Goal: Obtain resource: Download file/media

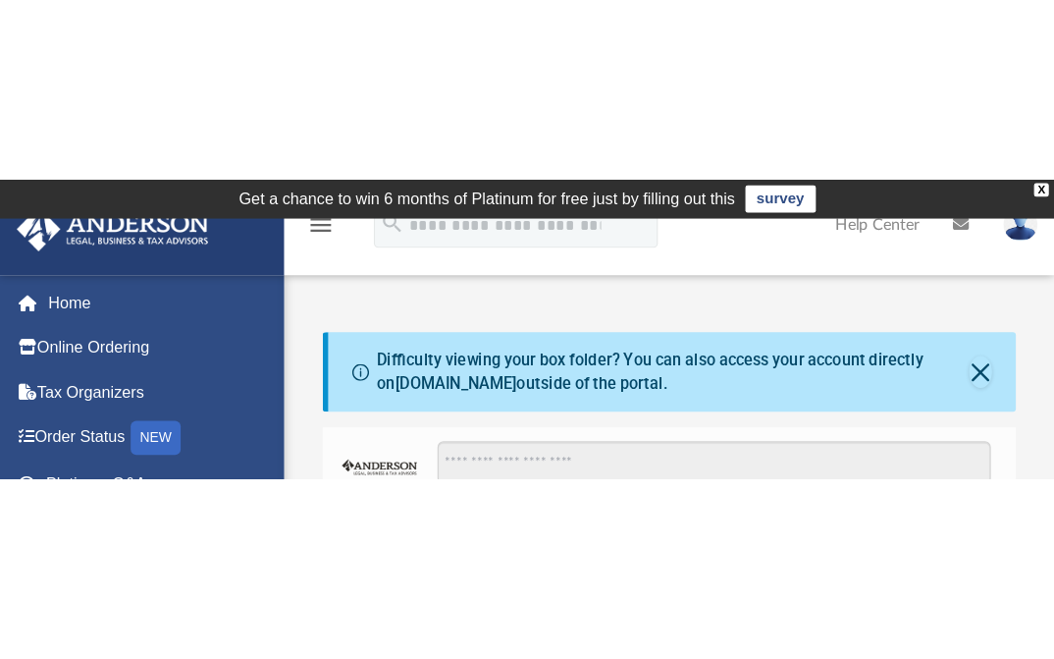
scroll to position [426, 709]
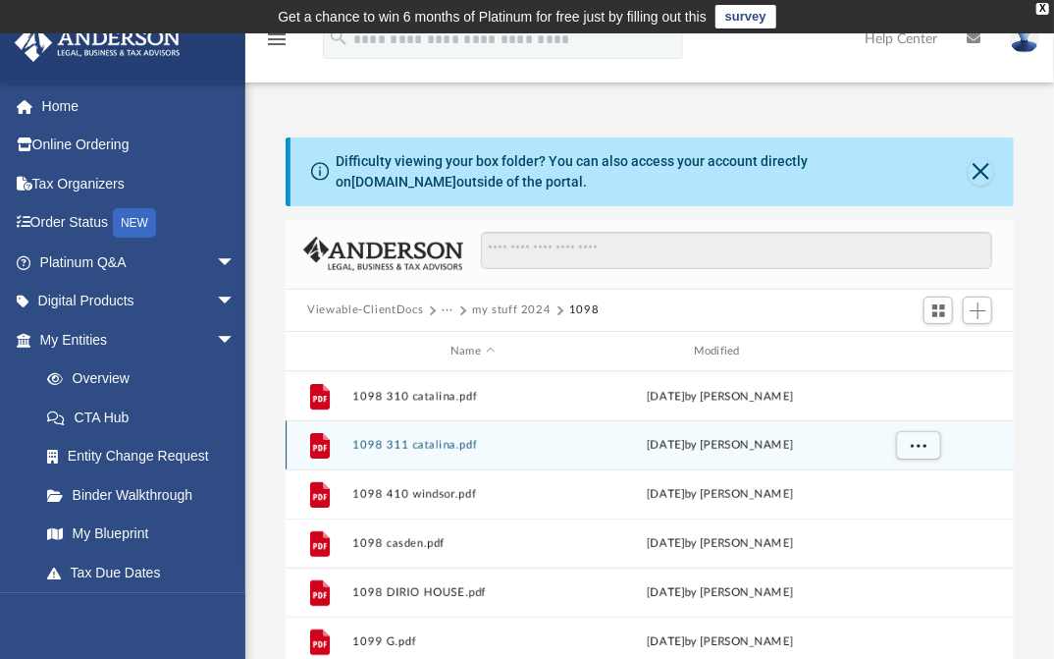
click at [422, 257] on button "1098 311 catalina.pdf" at bounding box center [472, 445] width 239 height 13
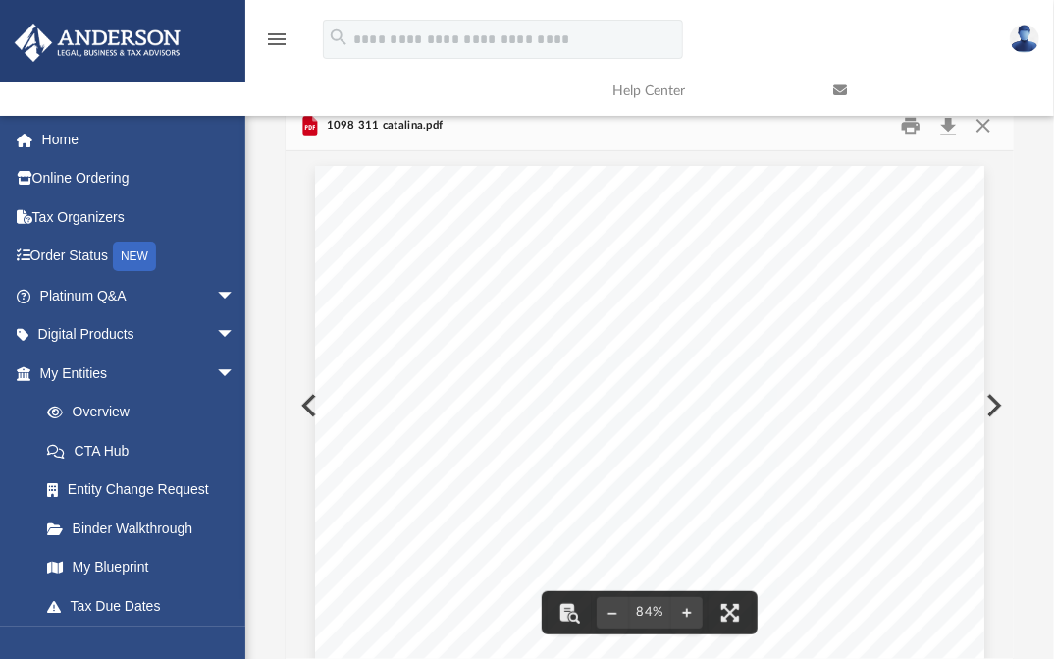
click at [910, 125] on link at bounding box center [928, 91] width 221 height 78
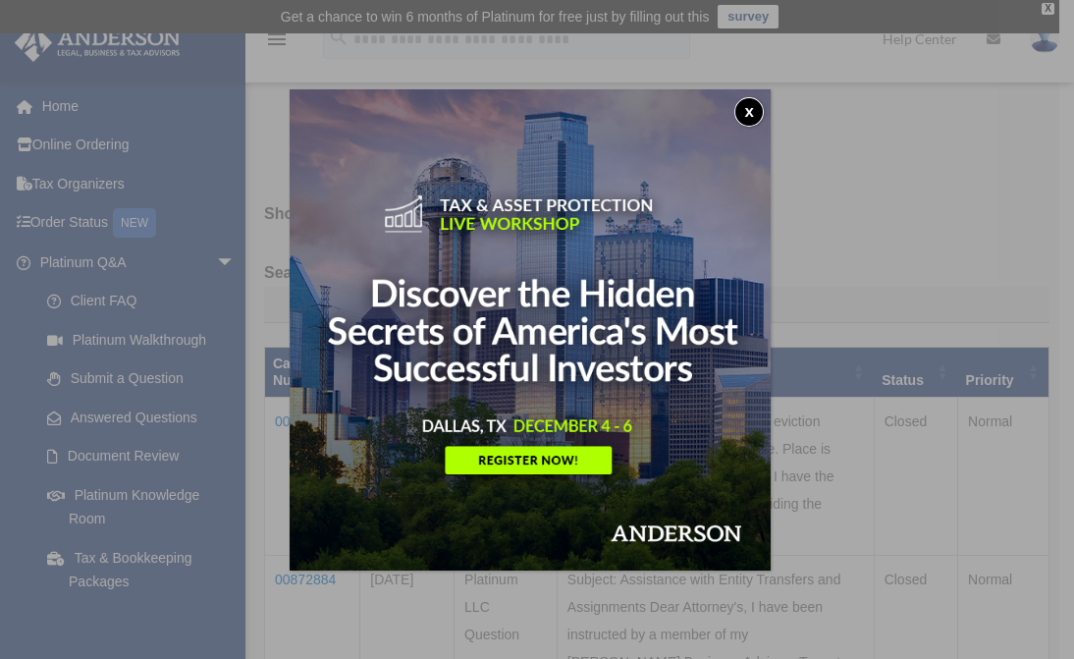
click at [754, 106] on button "x" at bounding box center [748, 111] width 29 height 29
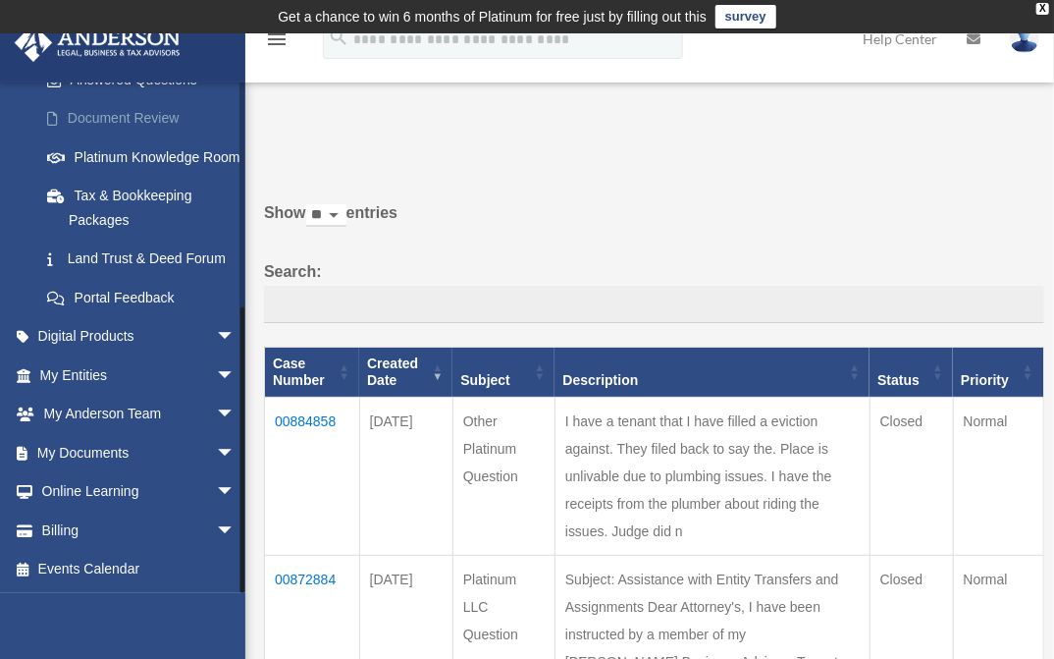
scroll to position [131, 0]
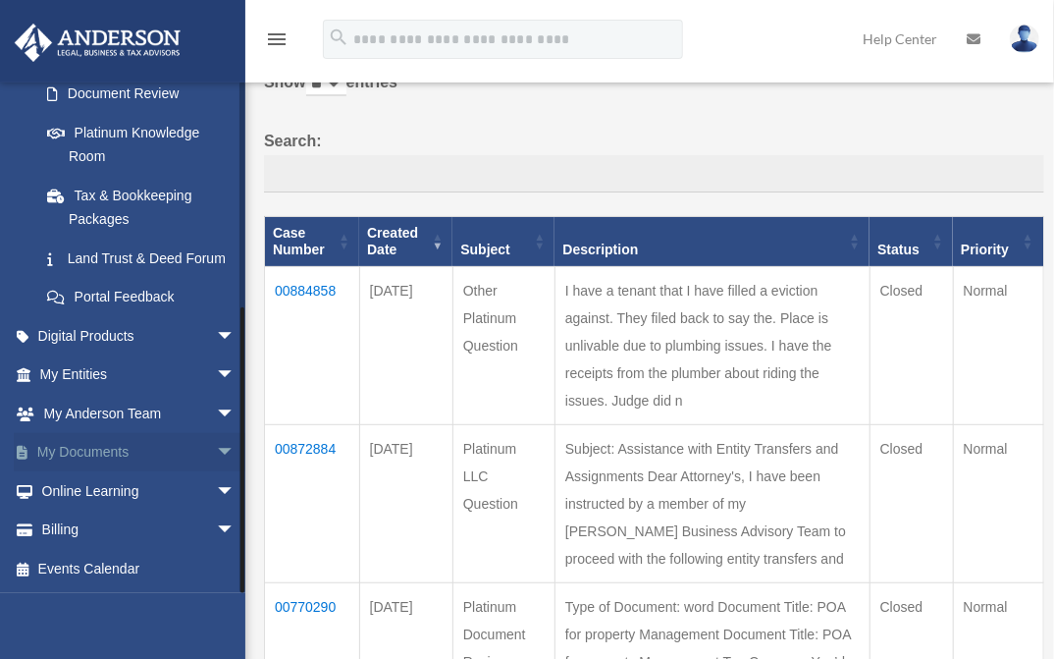
click at [216, 450] on span "arrow_drop_down" at bounding box center [235, 453] width 39 height 40
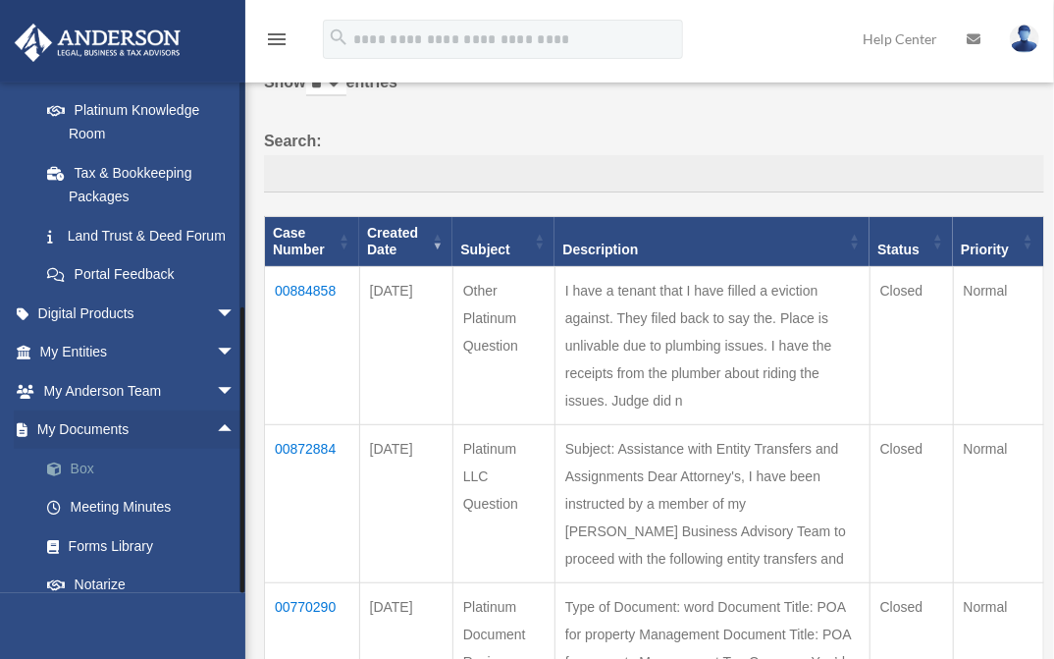
click at [68, 476] on span at bounding box center [64, 469] width 13 height 14
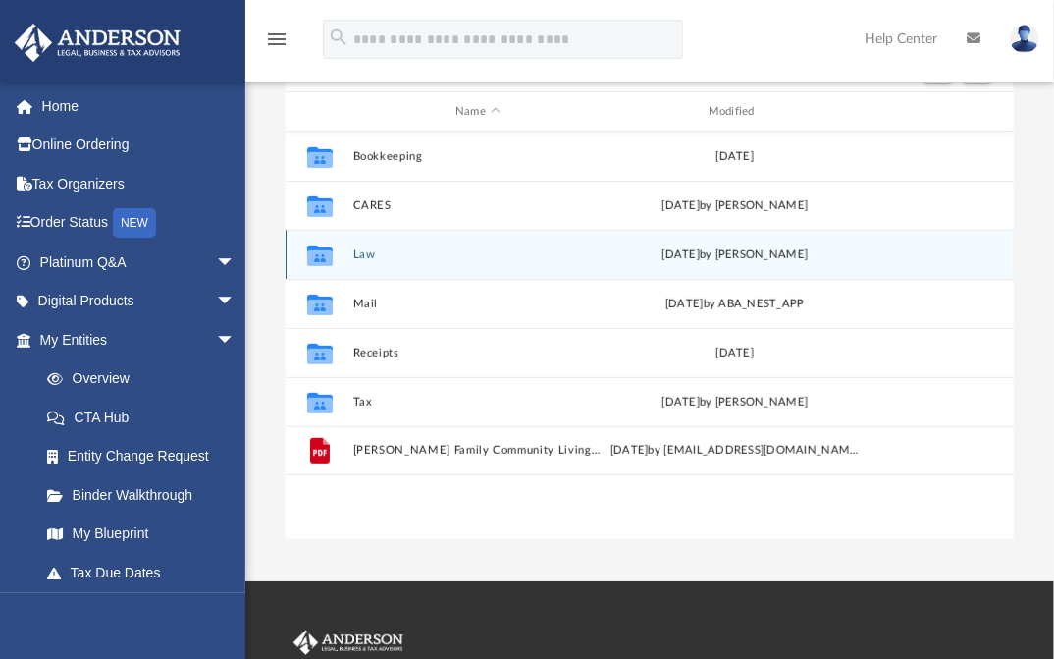
scroll to position [262, 0]
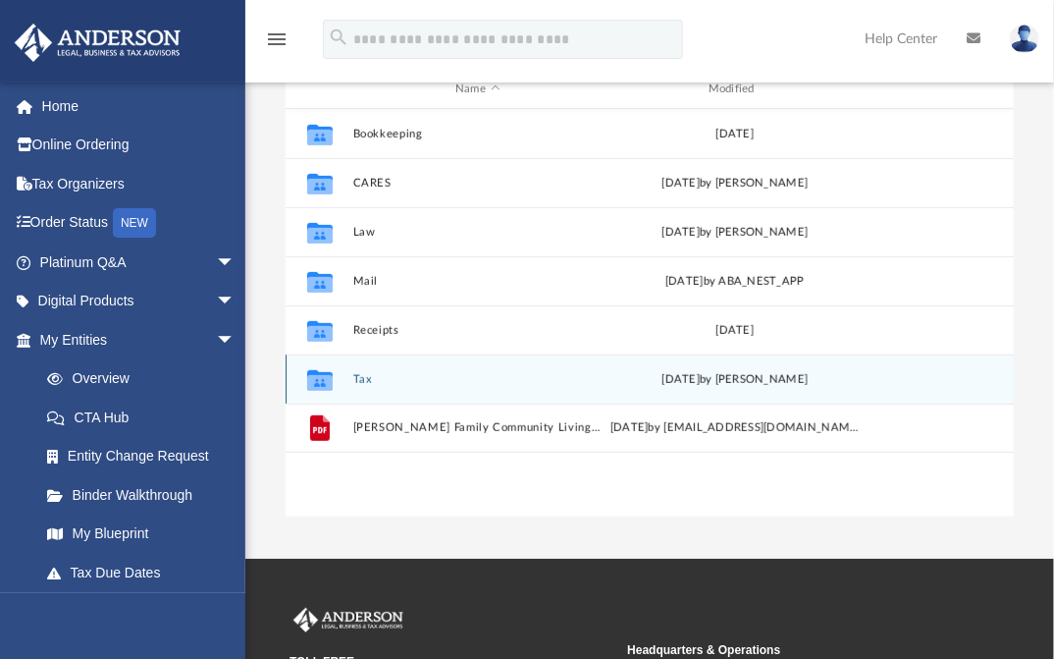
click at [360, 380] on button "Tax" at bounding box center [477, 379] width 249 height 13
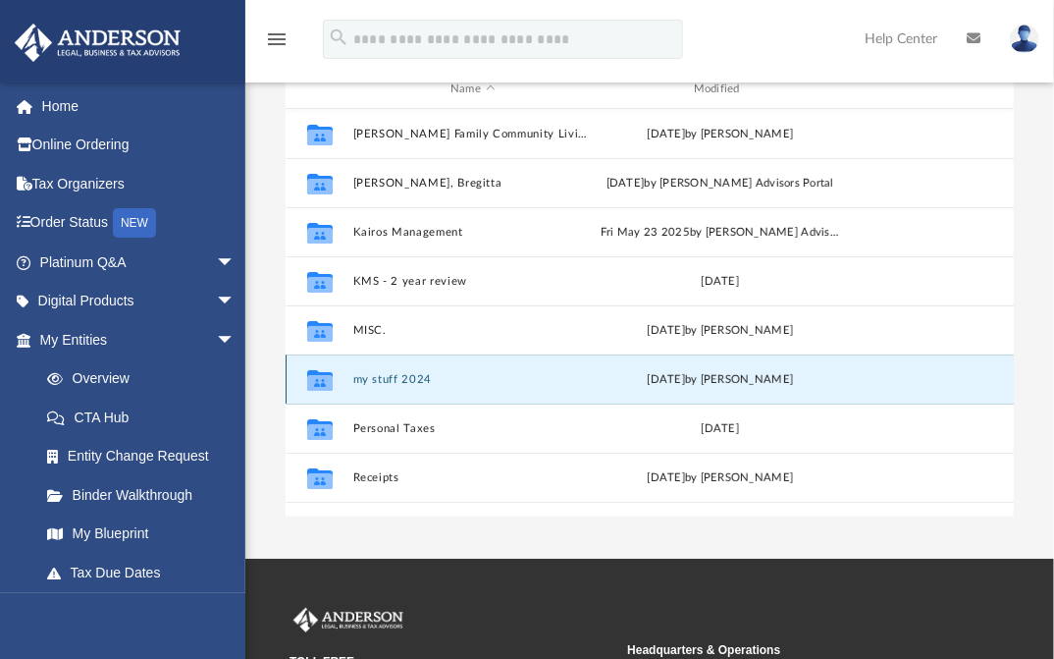
click at [391, 377] on button "my stuff 2024" at bounding box center [472, 379] width 239 height 13
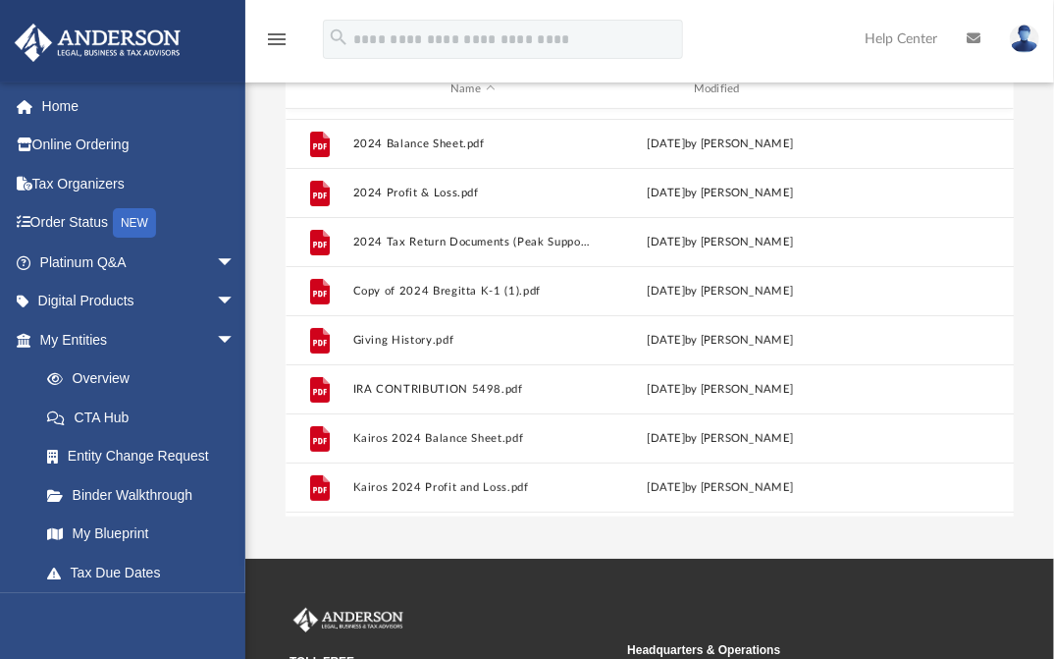
scroll to position [0, 0]
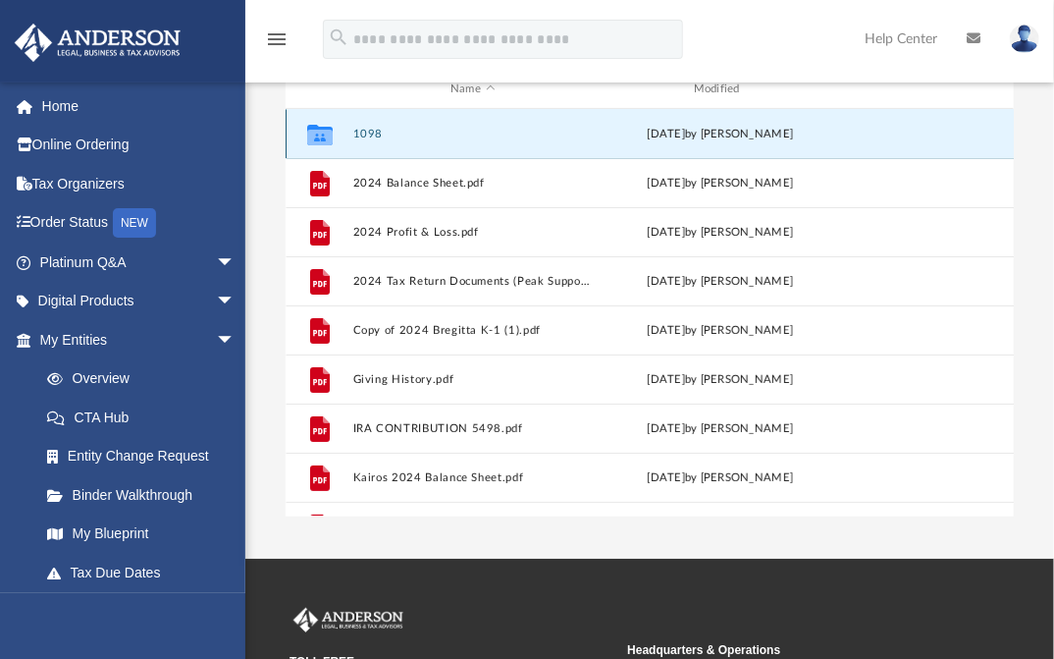
click at [367, 128] on button "1098" at bounding box center [472, 134] width 239 height 13
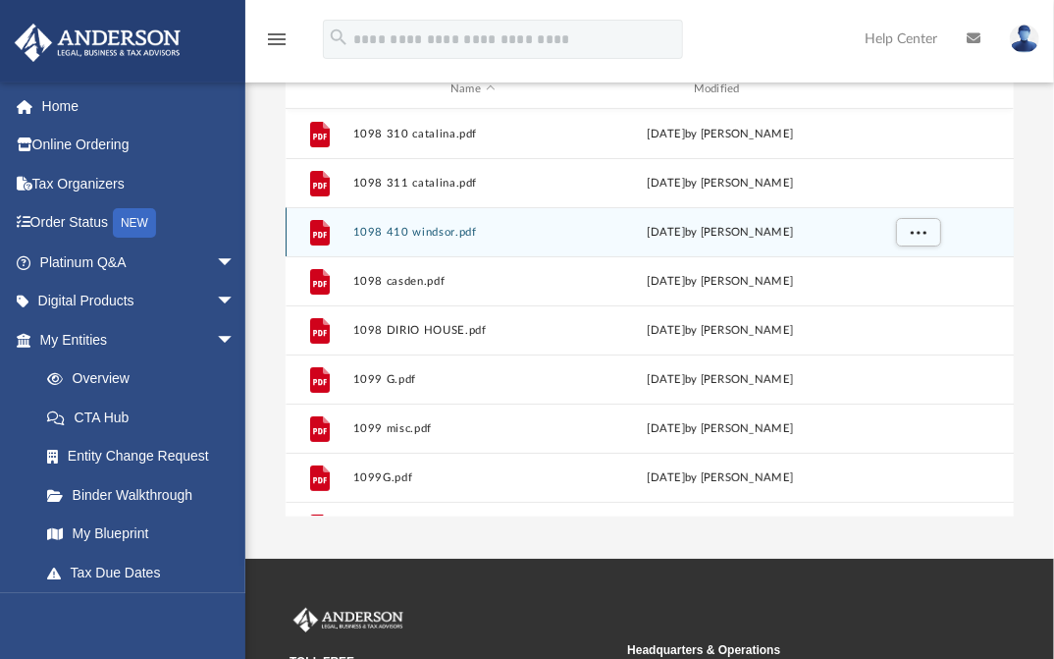
click at [427, 228] on button "1098 410 windsor.pdf" at bounding box center [472, 232] width 239 height 13
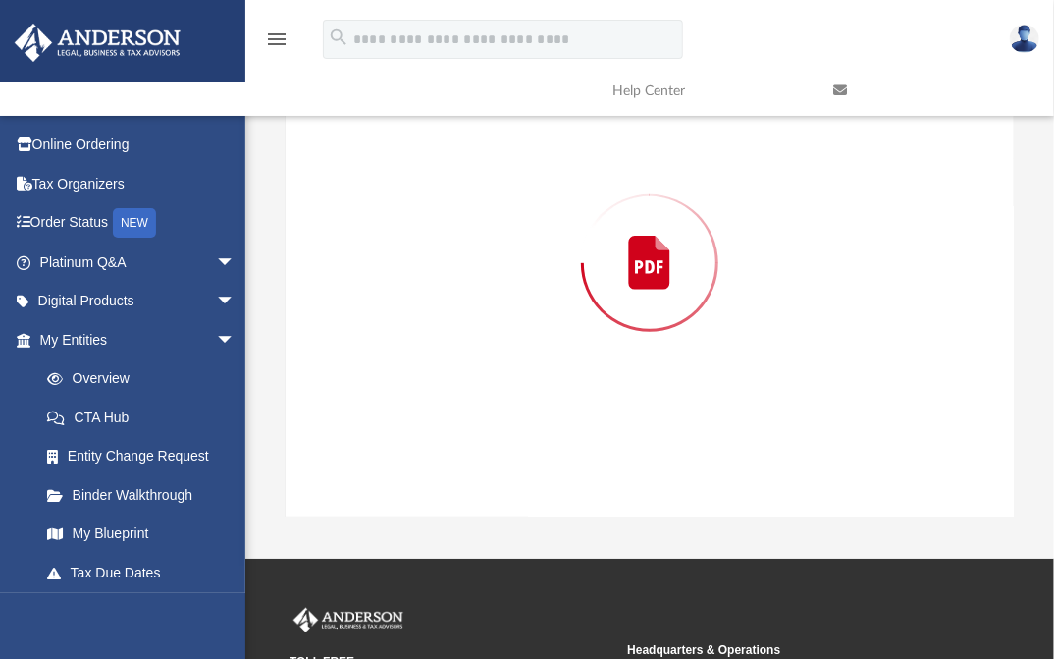
scroll to position [219, 0]
